Goal: Information Seeking & Learning: Learn about a topic

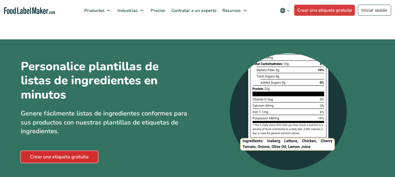
click at [59, 158] on link "Crear una etiqueta gratuita" at bounding box center [59, 157] width 77 height 12
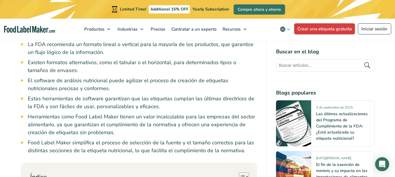
scroll to position [742, 0]
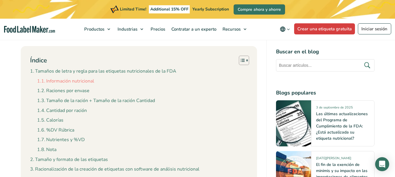
click at [83, 78] on link "Información nutricional" at bounding box center [65, 82] width 57 height 8
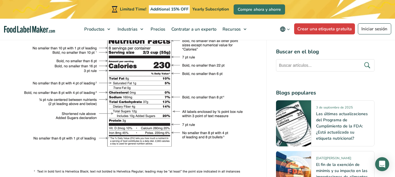
scroll to position [1420, 0]
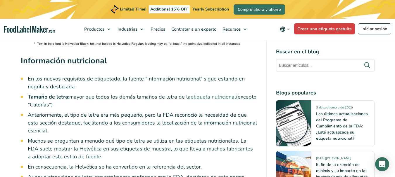
click at [210, 94] on link "etiqueta nutricional" at bounding box center [213, 97] width 45 height 7
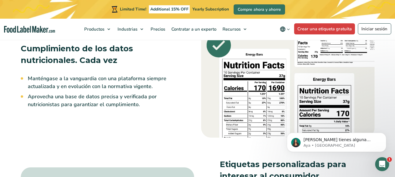
scroll to position [789, 0]
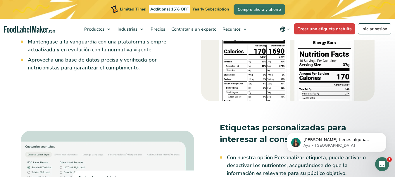
click at [256, 74] on img at bounding box center [287, 43] width 173 height 116
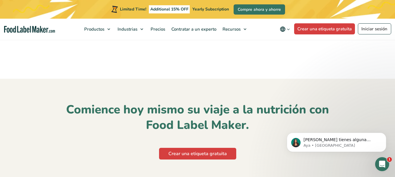
scroll to position [2338, 0]
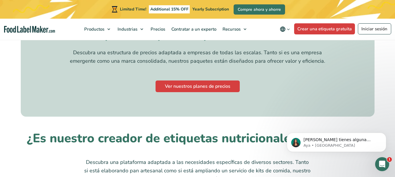
scroll to position [1578, 0]
